Goal: Transaction & Acquisition: Purchase product/service

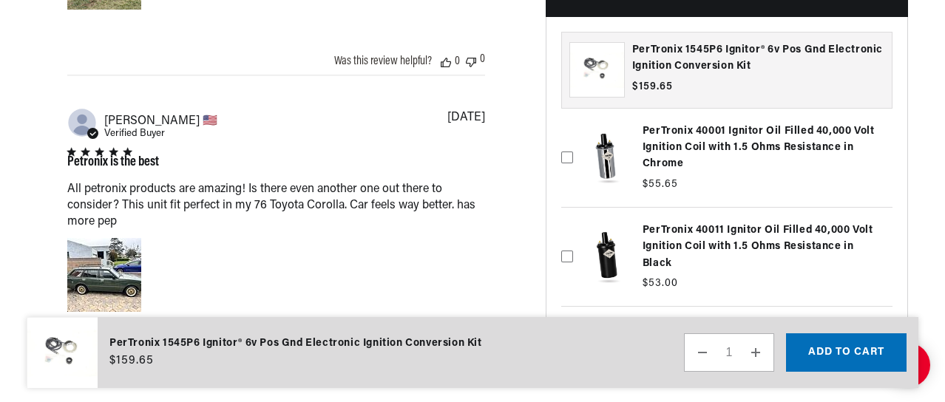
scroll to position [0, 449]
click at [610, 259] on label at bounding box center [726, 256] width 331 height 91
click at [573, 230] on input "checkbox" at bounding box center [567, 224] width 12 height 12
checkbox input "true"
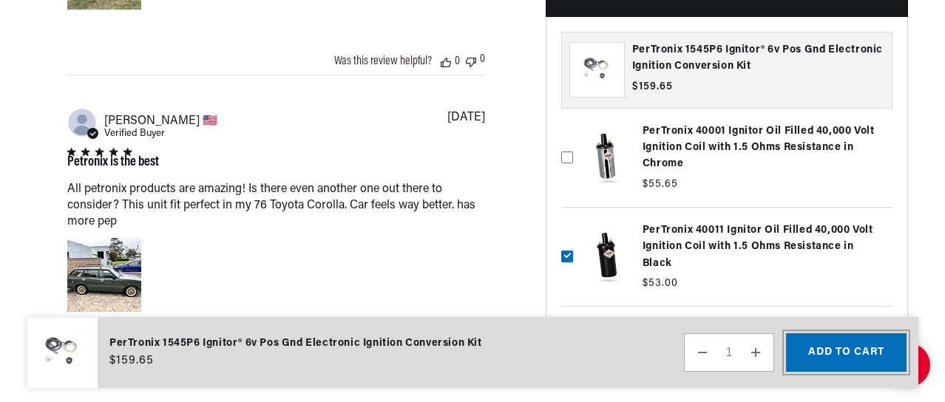
click at [822, 347] on button "Add to cart" at bounding box center [846, 352] width 120 height 38
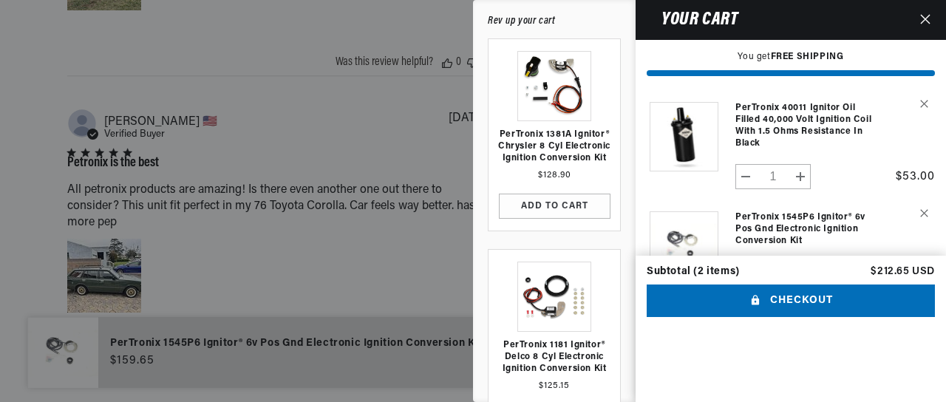
click at [926, 19] on icon "Close" at bounding box center [925, 19] width 10 height 10
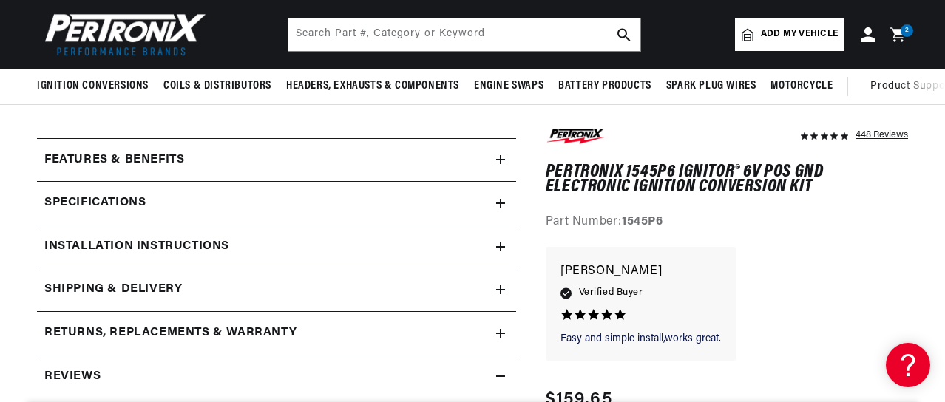
click at [903, 33] on div "2 2 items" at bounding box center [906, 30] width 13 height 13
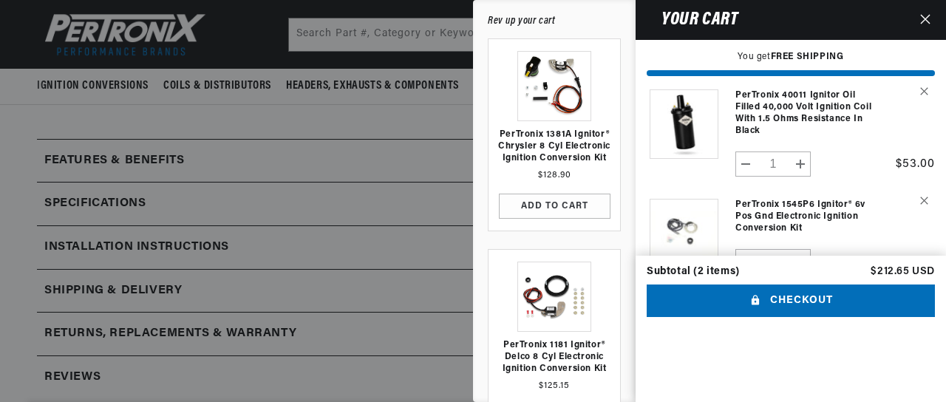
scroll to position [26, 0]
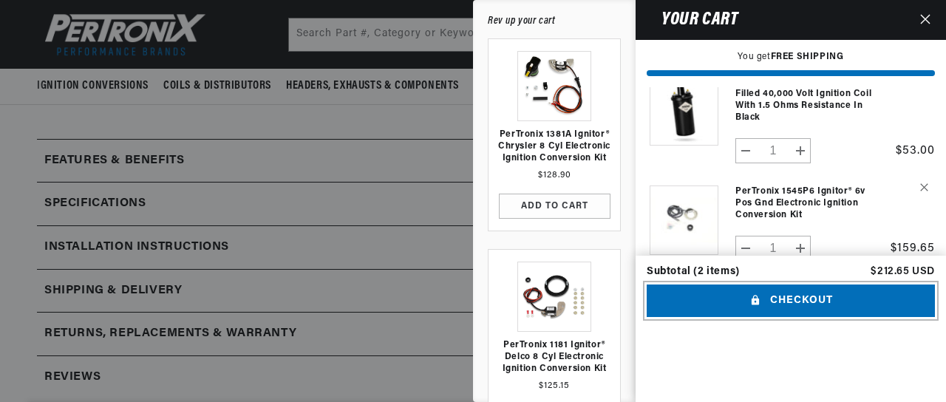
click at [784, 318] on button "Checkout" at bounding box center [791, 301] width 288 height 33
